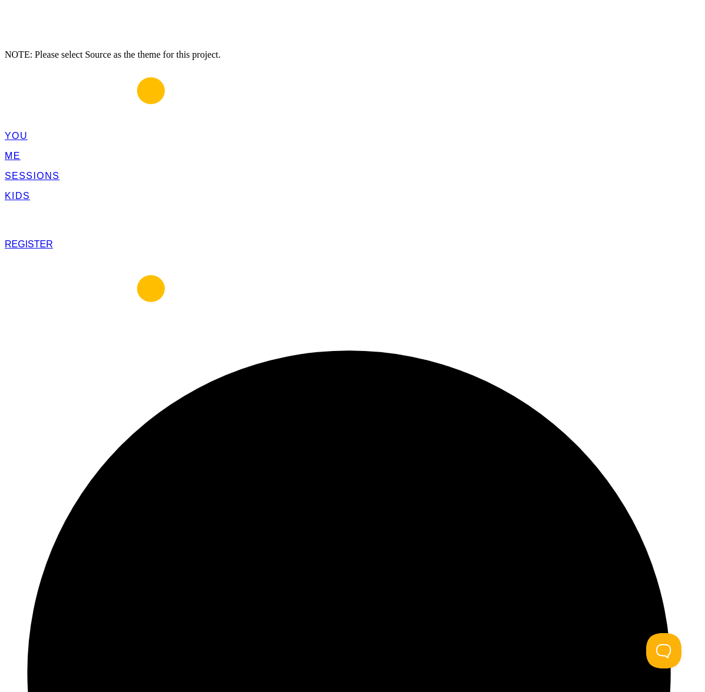
click at [53, 239] on link "REGISTER" at bounding box center [29, 244] width 48 height 10
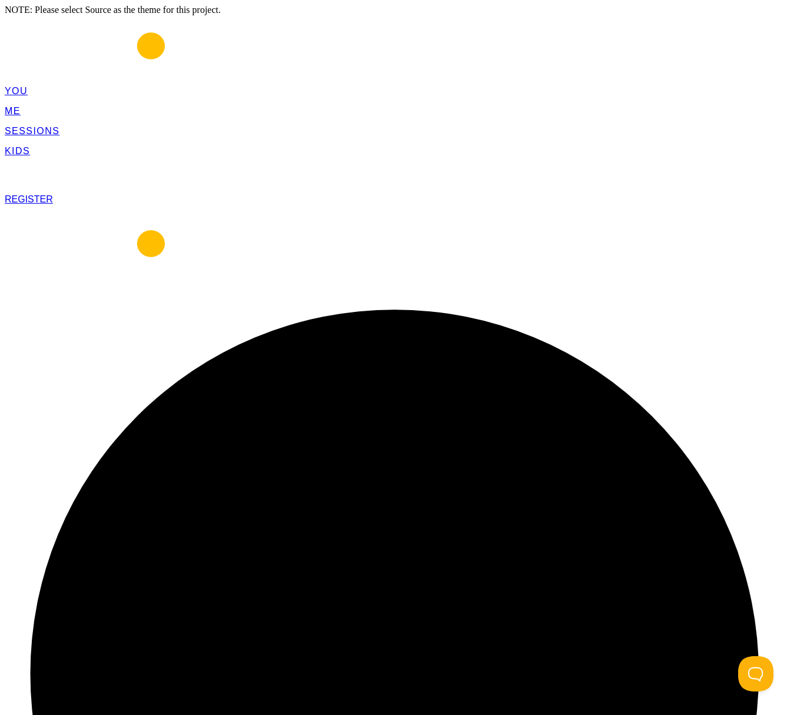
click at [53, 194] on span "REGISTER" at bounding box center [29, 199] width 48 height 10
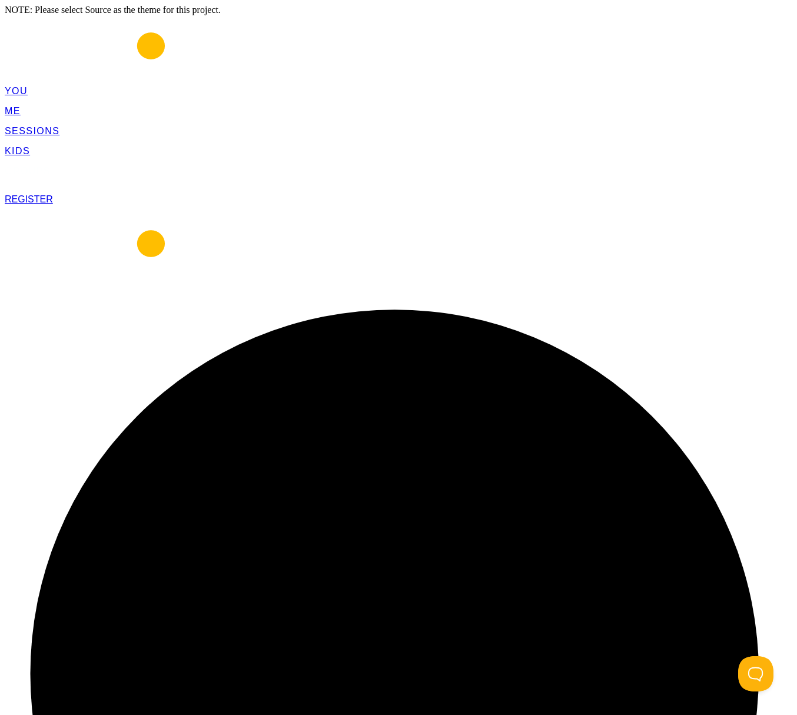
click at [53, 194] on link "REGISTER" at bounding box center [29, 199] width 48 height 10
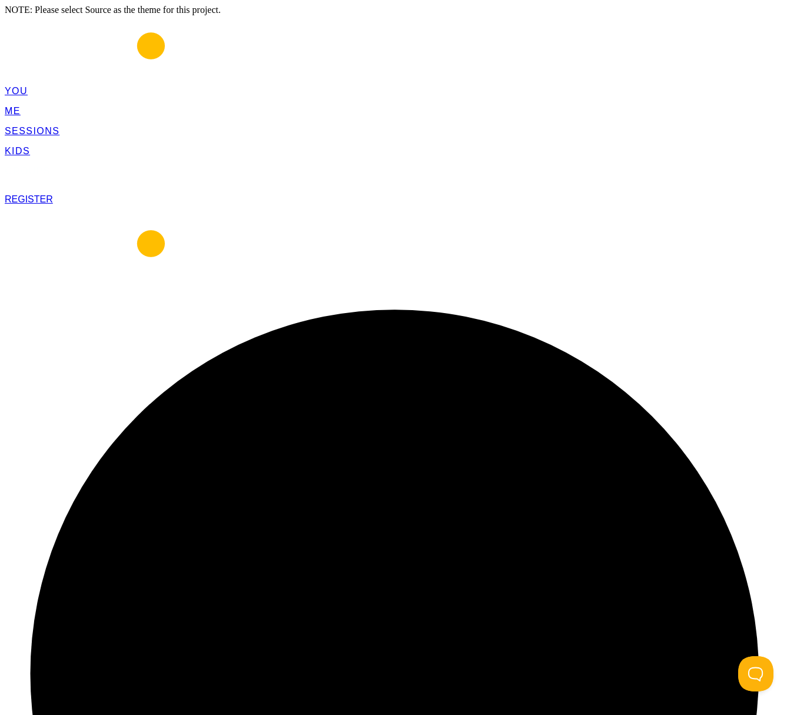
click at [53, 194] on span "REGISTER" at bounding box center [29, 199] width 48 height 10
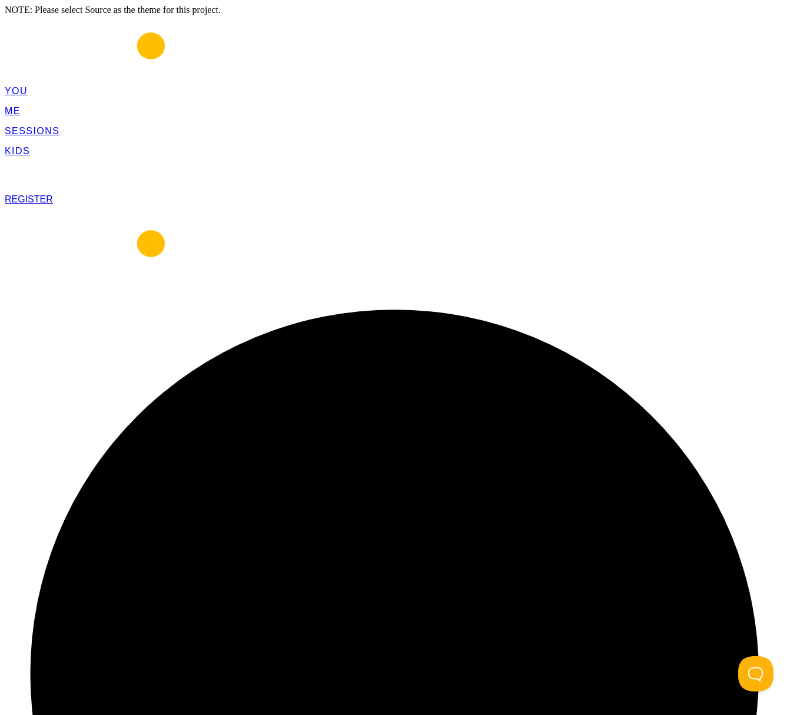
click at [53, 194] on span "REGISTER" at bounding box center [29, 199] width 48 height 10
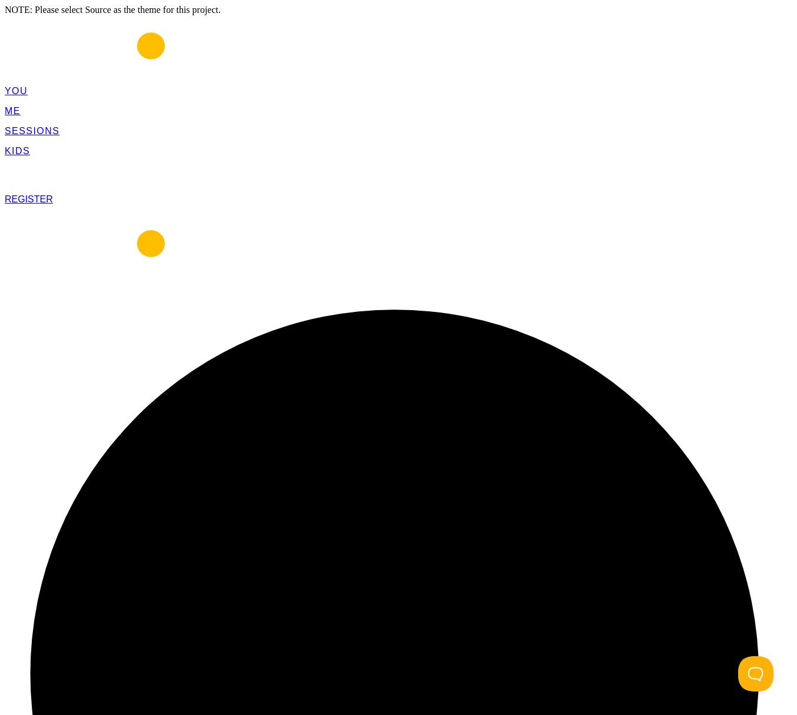
click at [53, 194] on span "REGISTER" at bounding box center [29, 199] width 48 height 10
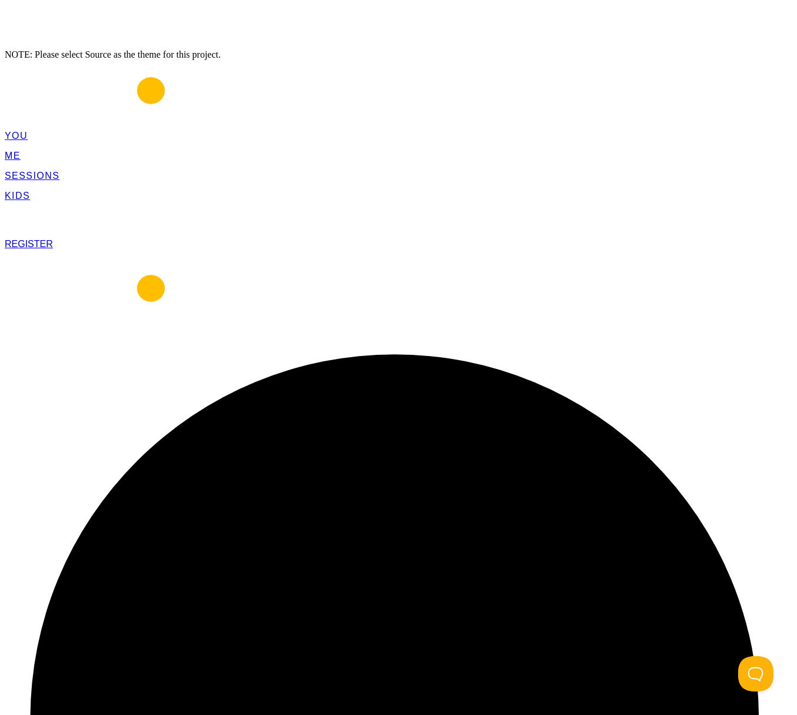
click at [53, 239] on span "REGISTER" at bounding box center [29, 244] width 48 height 10
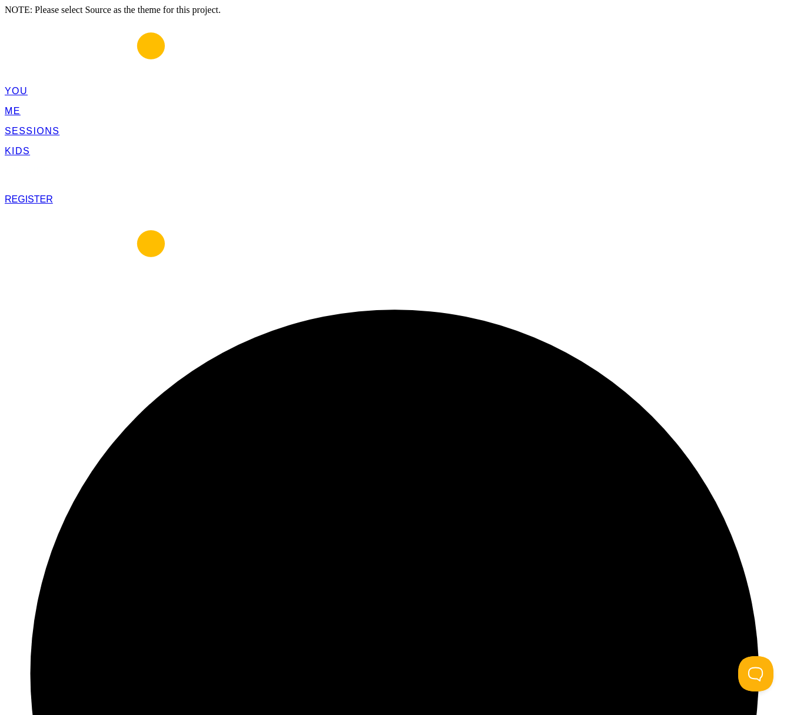
click at [53, 194] on link "REGISTER" at bounding box center [29, 199] width 48 height 10
click at [53, 194] on span "REGISTER" at bounding box center [29, 199] width 48 height 10
click at [53, 194] on link "REGISTER" at bounding box center [29, 199] width 48 height 10
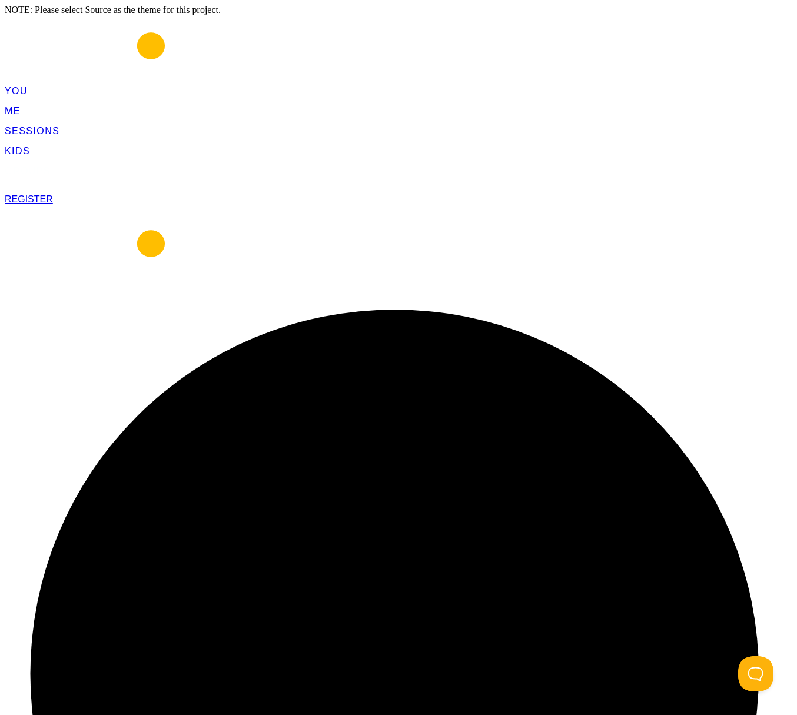
click at [53, 194] on span "REGISTER" at bounding box center [29, 199] width 48 height 10
click at [53, 194] on link "REGISTER" at bounding box center [29, 199] width 48 height 10
click at [53, 194] on span "REGISTER" at bounding box center [29, 199] width 48 height 10
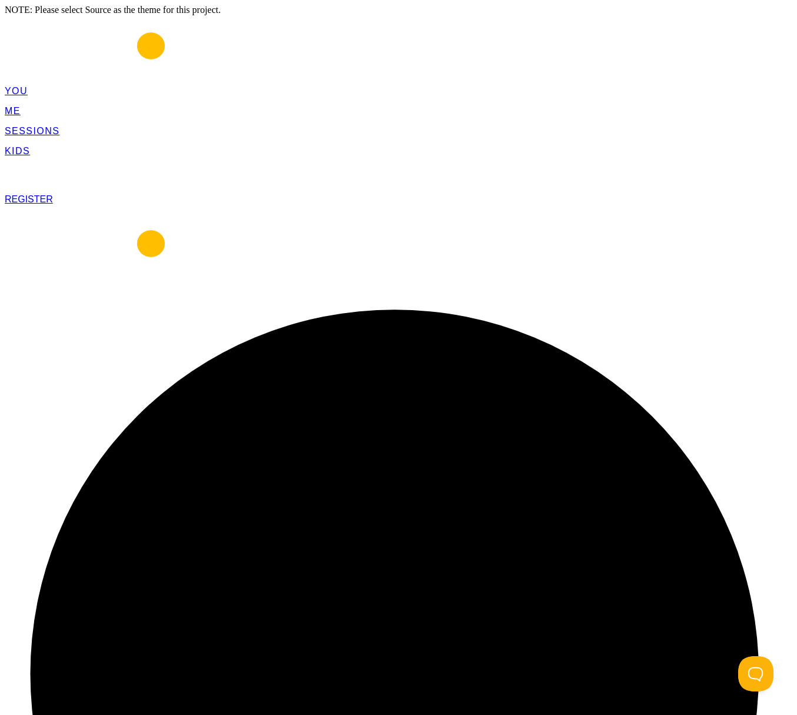
click at [53, 194] on span "REGISTER" at bounding box center [29, 199] width 48 height 10
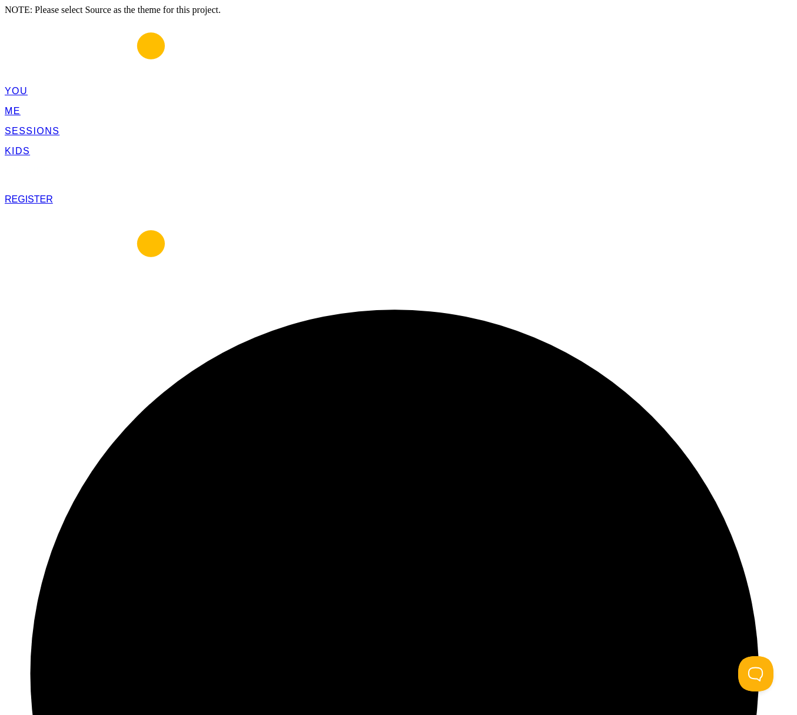
click at [53, 194] on span "REGISTER" at bounding box center [29, 199] width 48 height 10
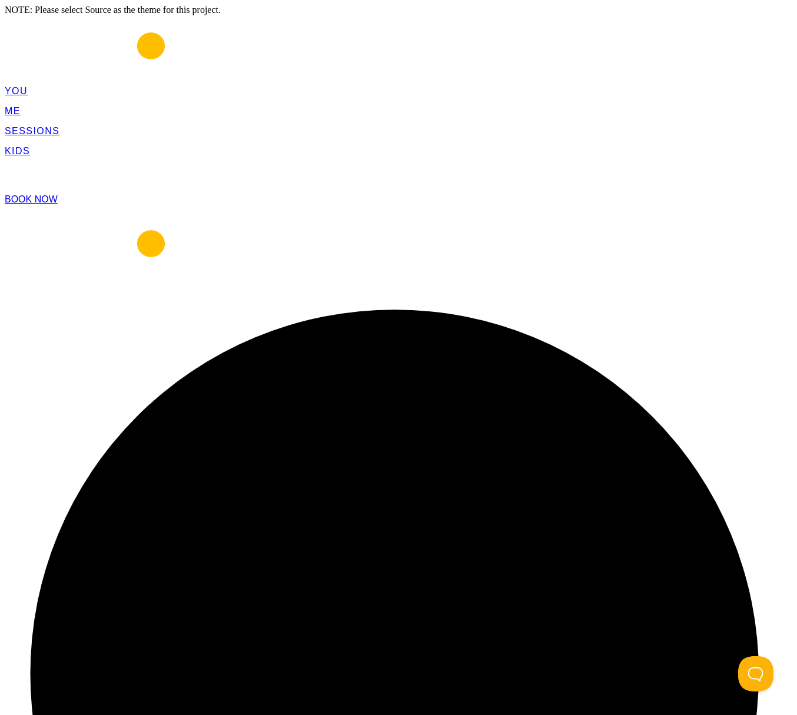
click at [58, 194] on span "BOOK NOW" at bounding box center [31, 199] width 53 height 10
